Goal: Information Seeking & Learning: Learn about a topic

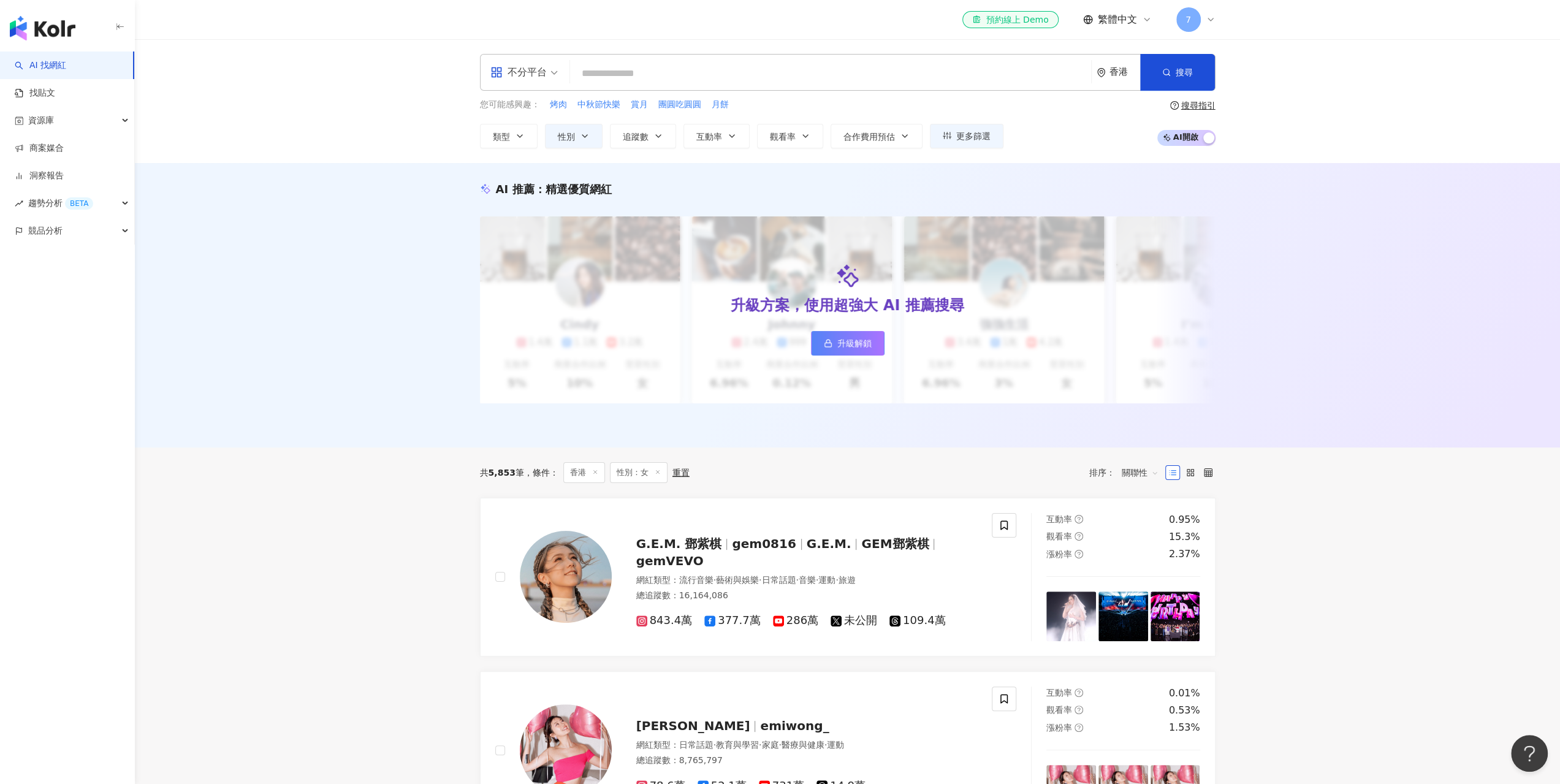
click at [944, 70] on input "search" at bounding box center [830, 74] width 511 height 23
click at [555, 64] on span "不分平台" at bounding box center [524, 72] width 68 height 20
click at [880, 36] on div "el-icon-cs 預約線上 Demo 繁體中文 7" at bounding box center [847, 20] width 736 height 39
click at [610, 80] on input "search" at bounding box center [830, 74] width 511 height 23
click at [638, 134] on span "追蹤數" at bounding box center [636, 136] width 26 height 10
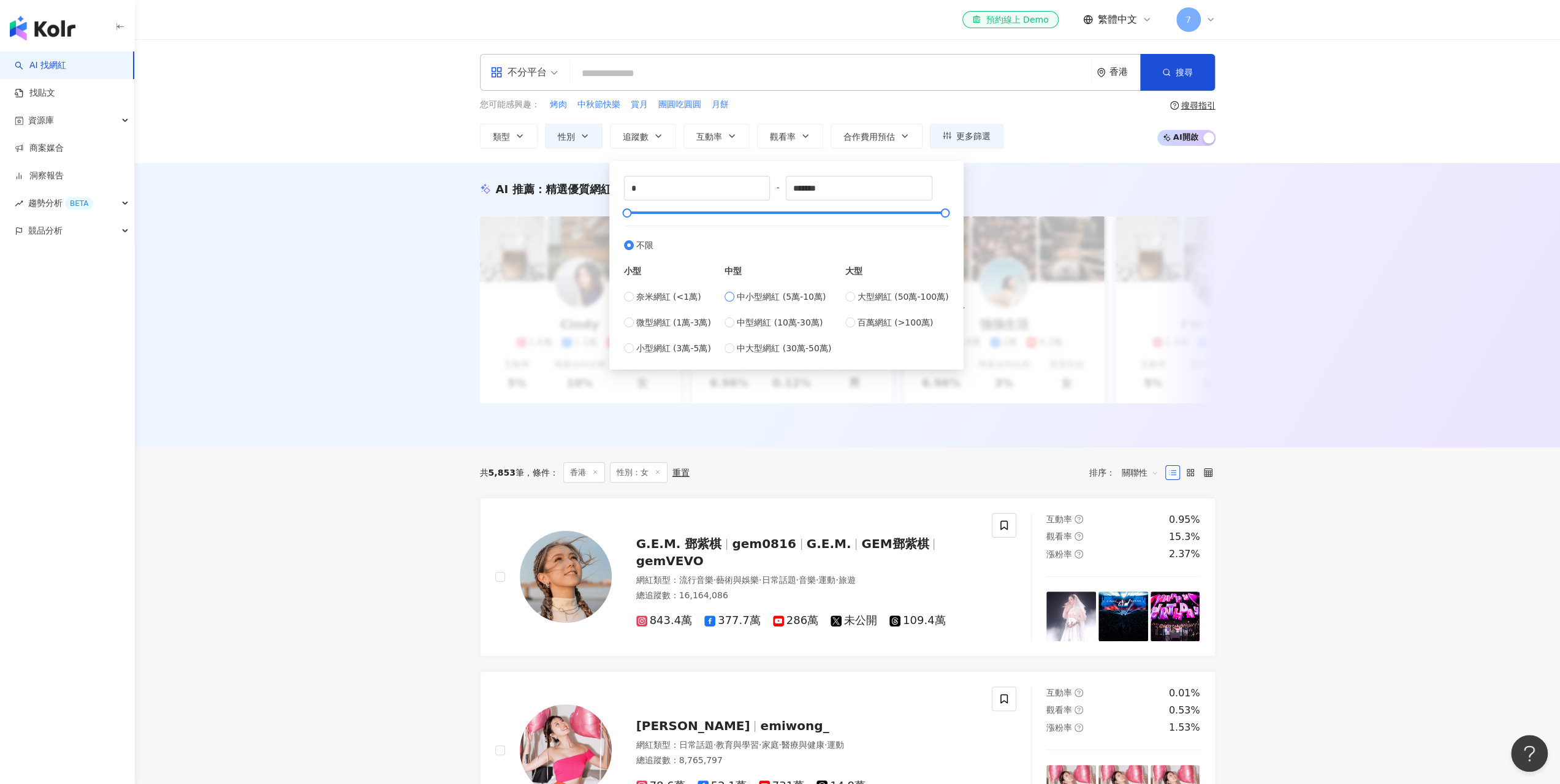
click at [780, 299] on span "中小型網紅 (5萬-10萬)" at bounding box center [782, 296] width 89 height 14
type input "*****"
click at [788, 321] on span "中型網紅 (10萬-30萬)" at bounding box center [780, 322] width 86 height 14
type input "******"
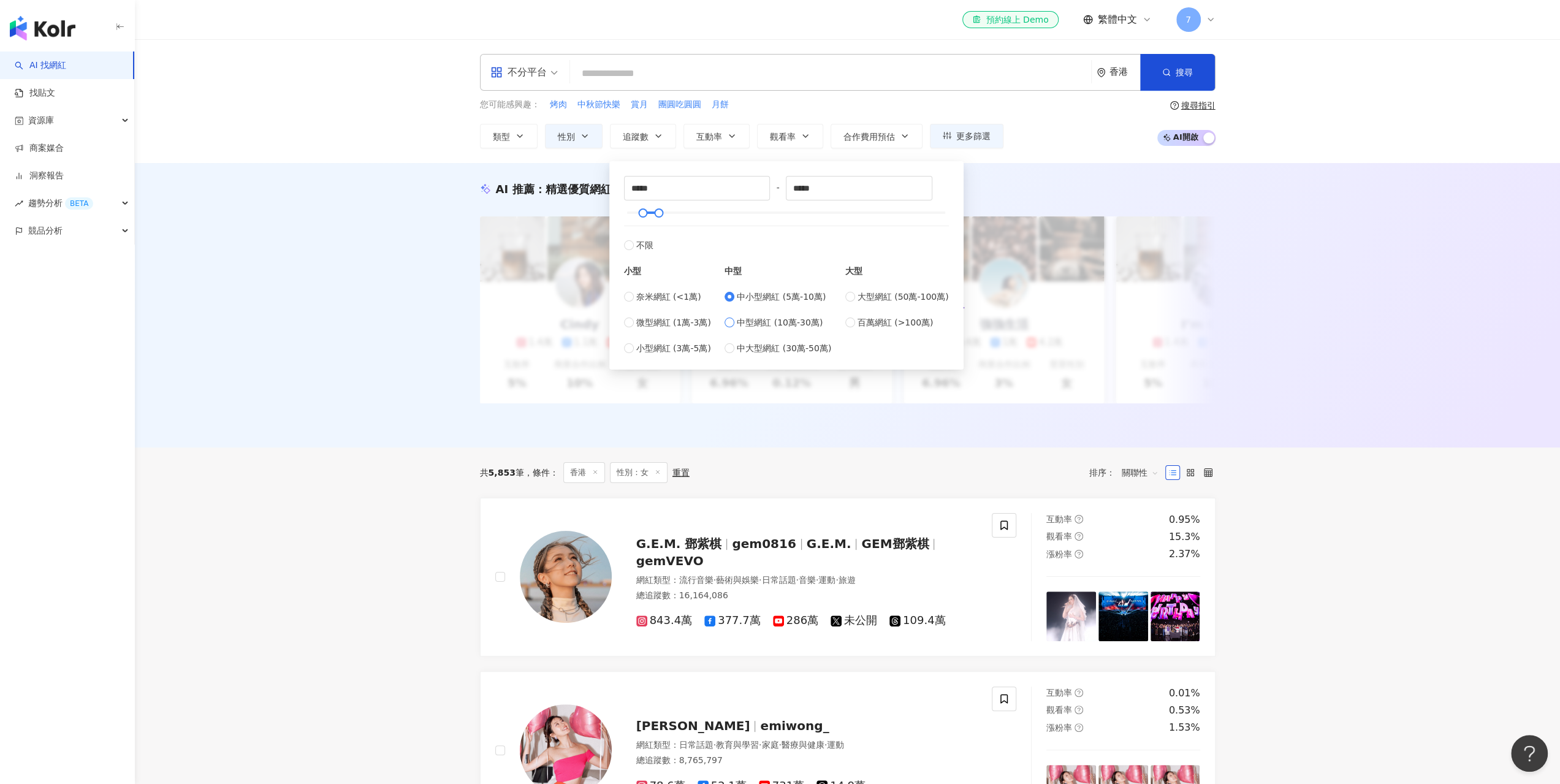
type input "******"
click at [1189, 72] on span "搜尋" at bounding box center [1184, 72] width 17 height 10
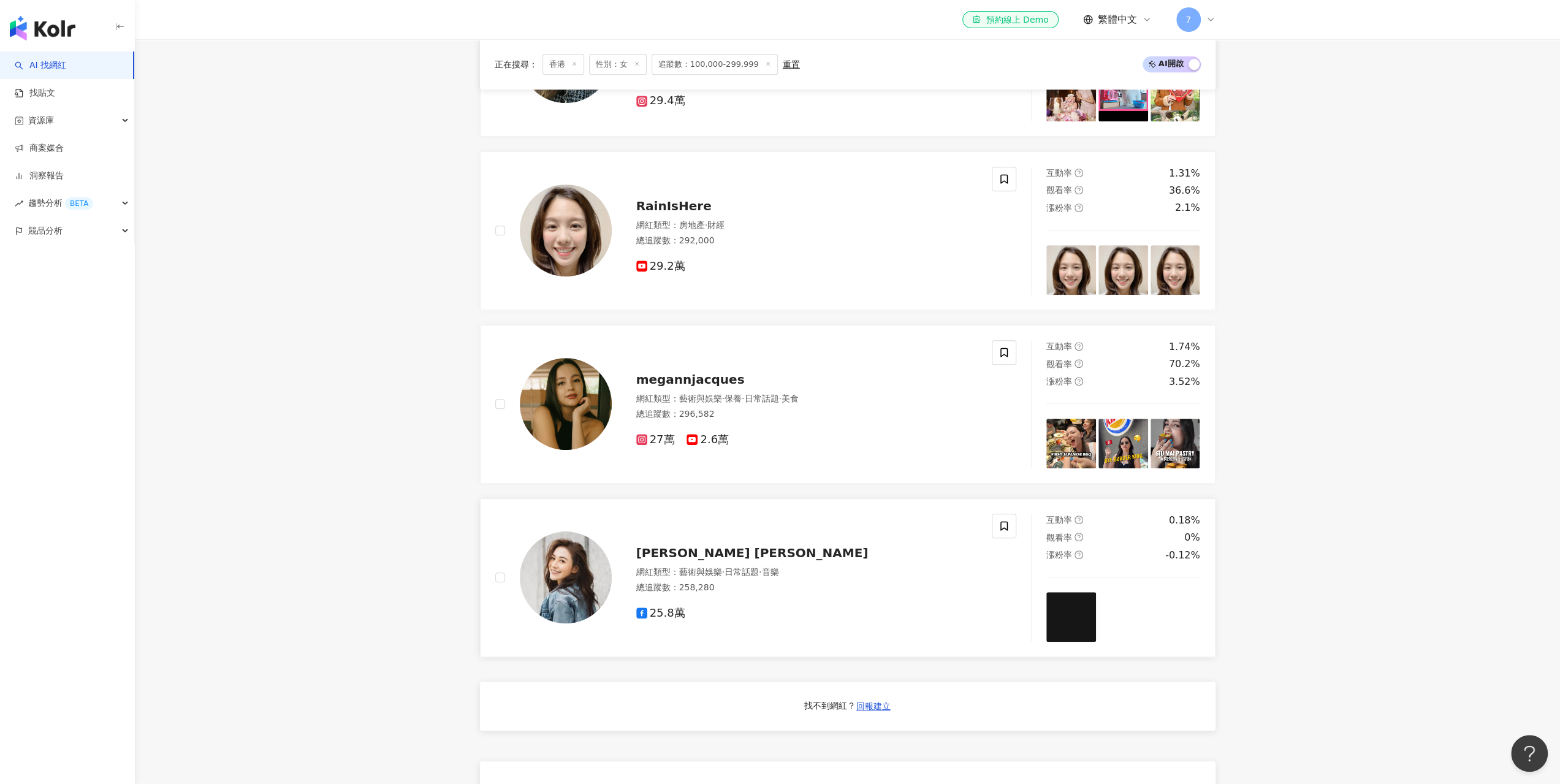
scroll to position [735, 0]
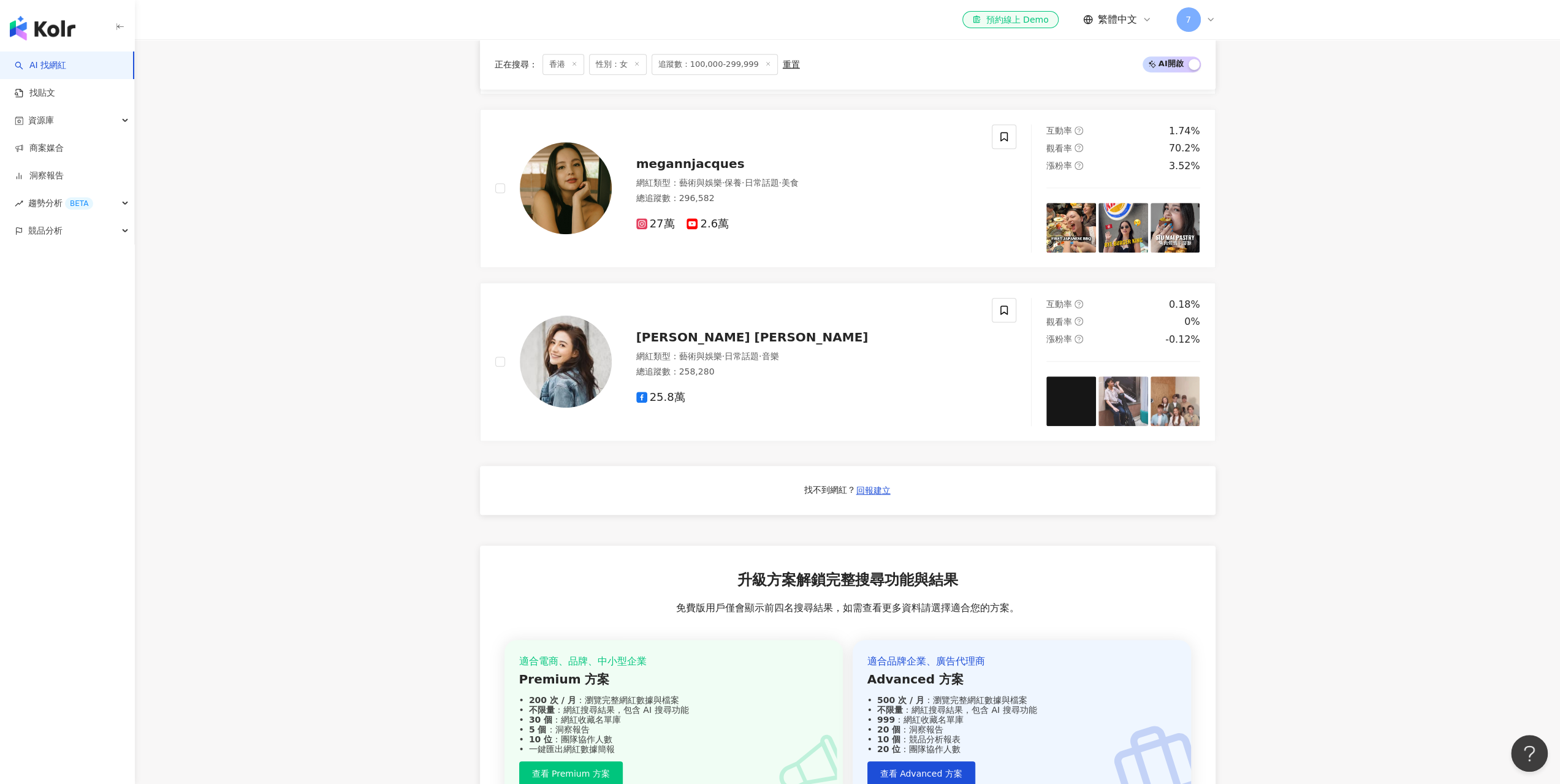
click at [356, 188] on main "不分平台 香港 搜尋 您可能感興趣： 烤肉 中秋節快樂 賞月 團圓吃圓圓 月餅 類型 性別 追蹤數 互動率 觀看率 合作費用預估 更多篩選 不限 女 男 其他…" at bounding box center [848, 76] width 1426 height 1545
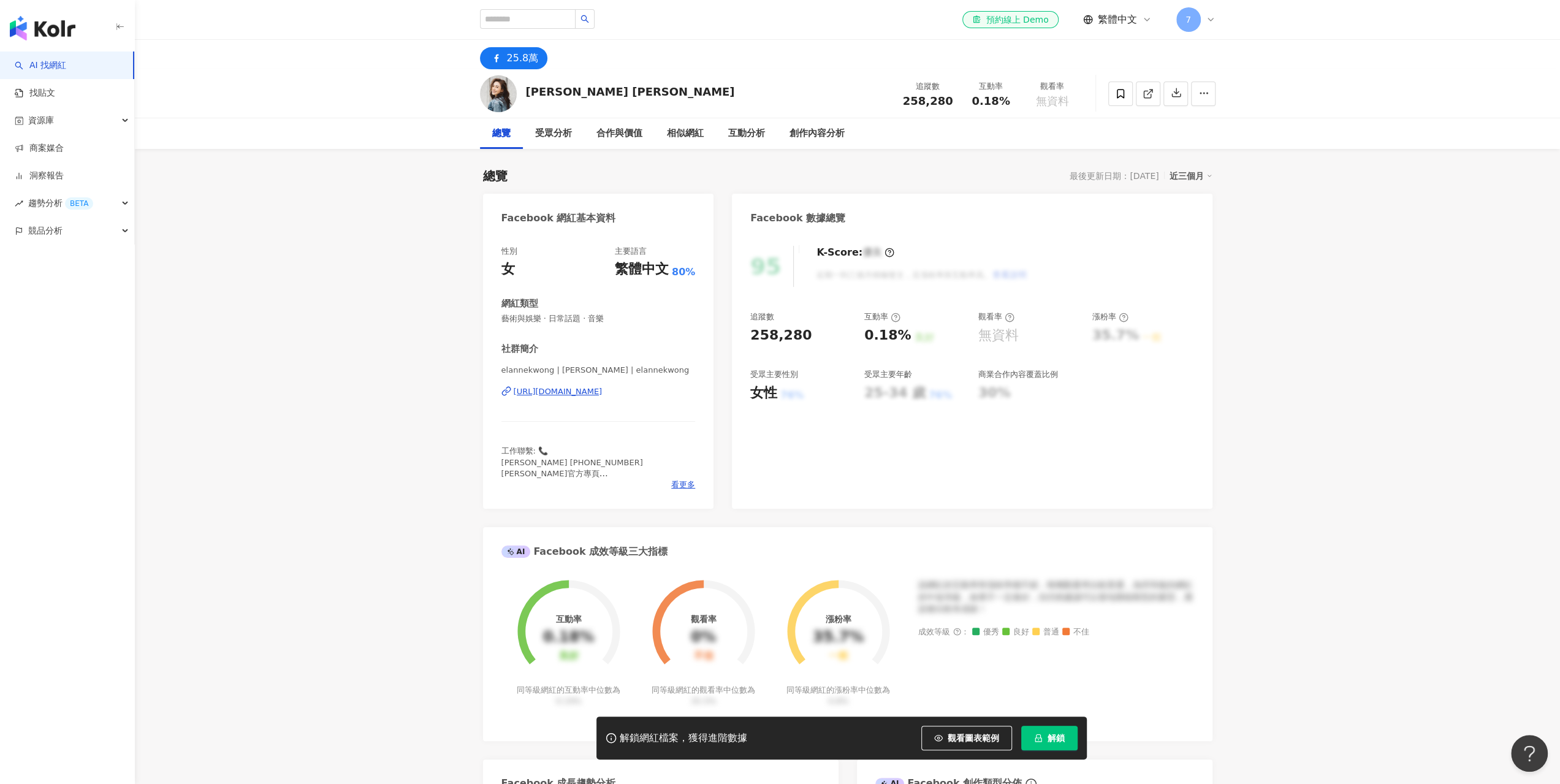
click at [603, 390] on div "https://www.facebook.com/320194376114" at bounding box center [558, 392] width 89 height 11
click at [685, 484] on span "看更多" at bounding box center [683, 485] width 24 height 11
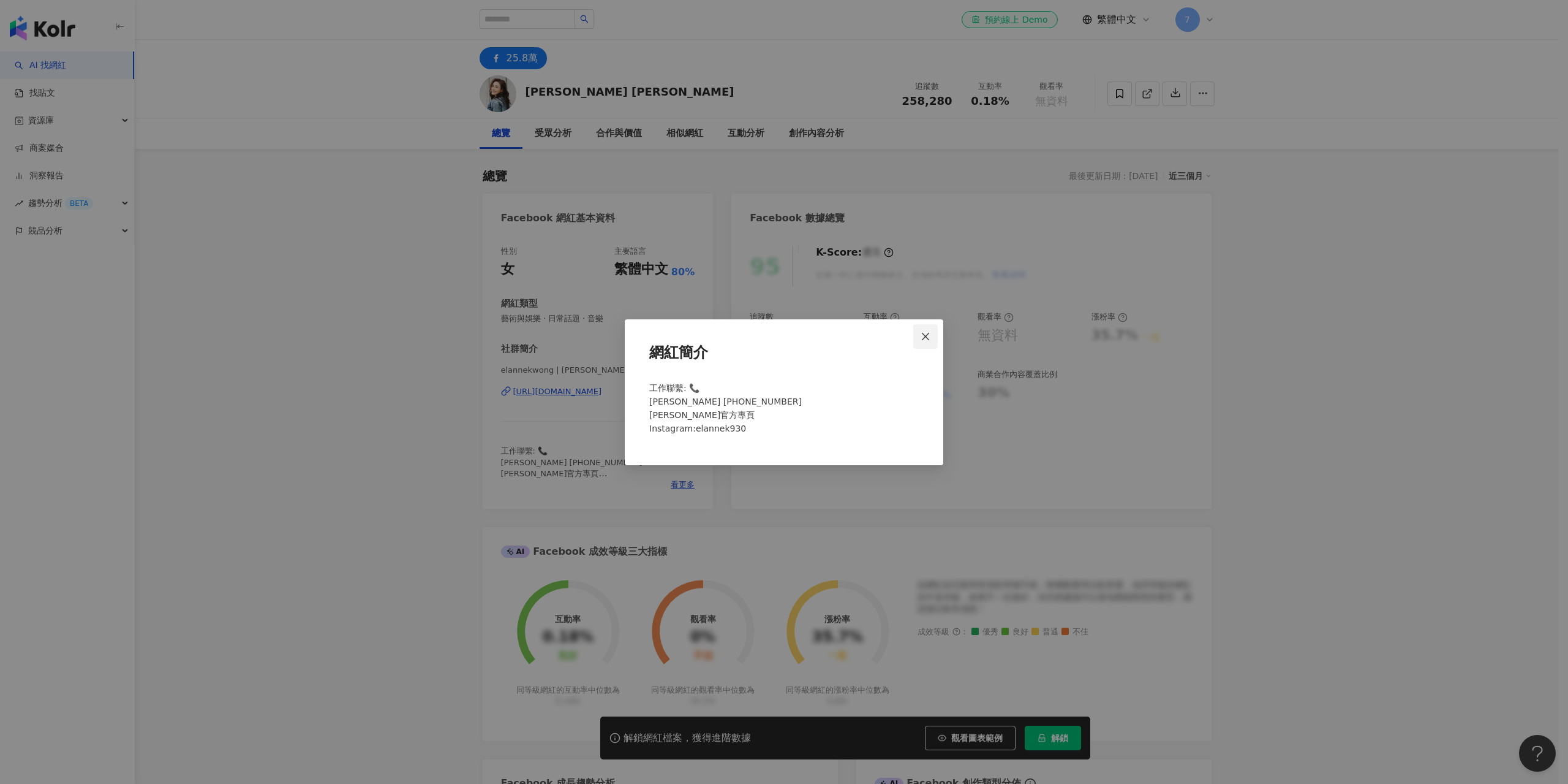
click at [927, 335] on icon "close" at bounding box center [925, 336] width 7 height 7
